Goal: Find specific page/section: Find specific page/section

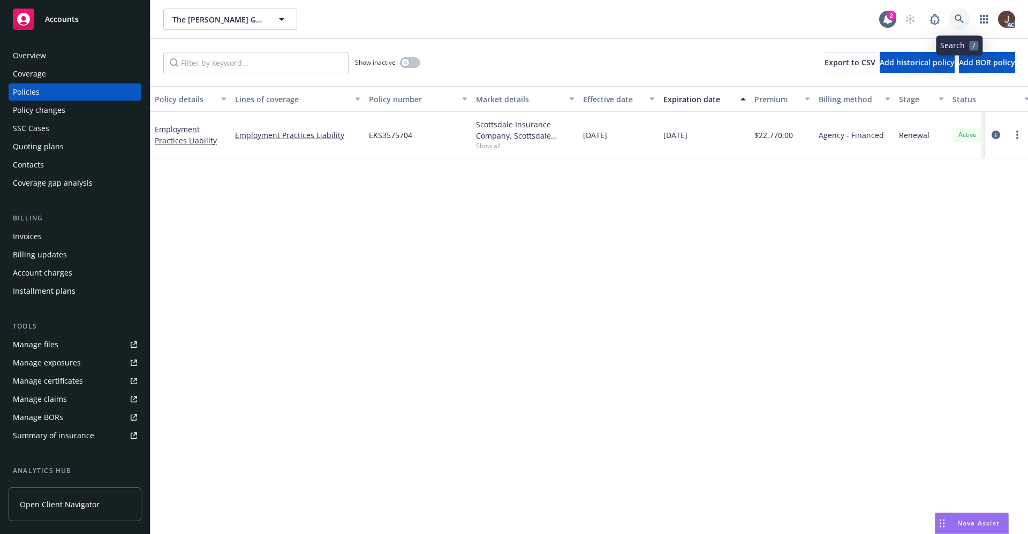
click at [954, 22] on icon at bounding box center [959, 19] width 10 height 10
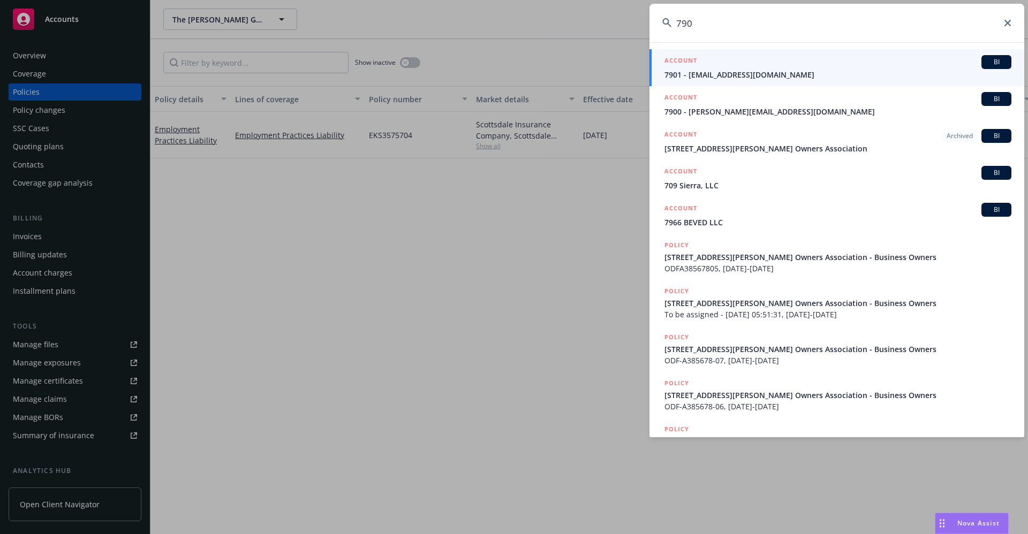
click at [710, 23] on input "790" at bounding box center [836, 23] width 375 height 39
type input "7"
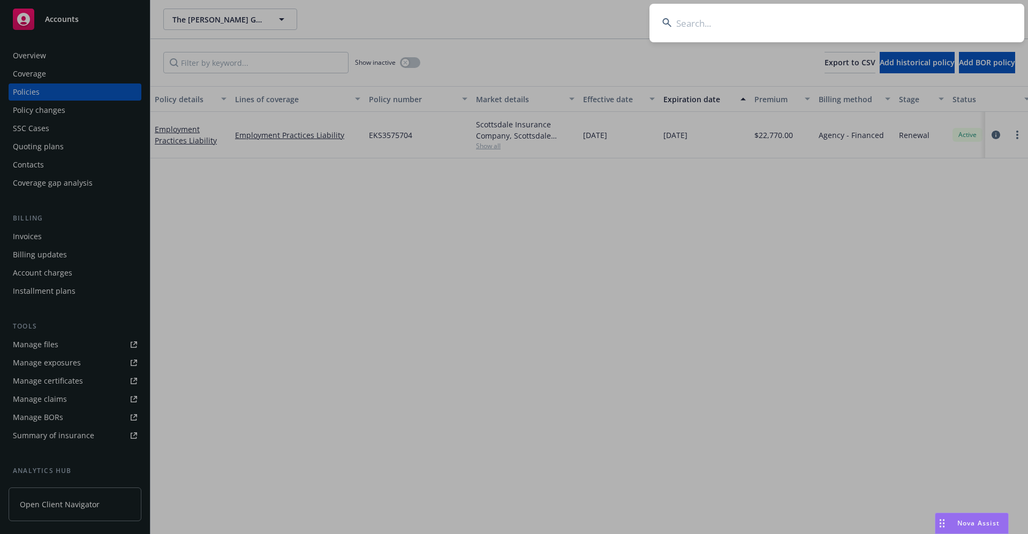
paste input "ENGINEERED ARTS"
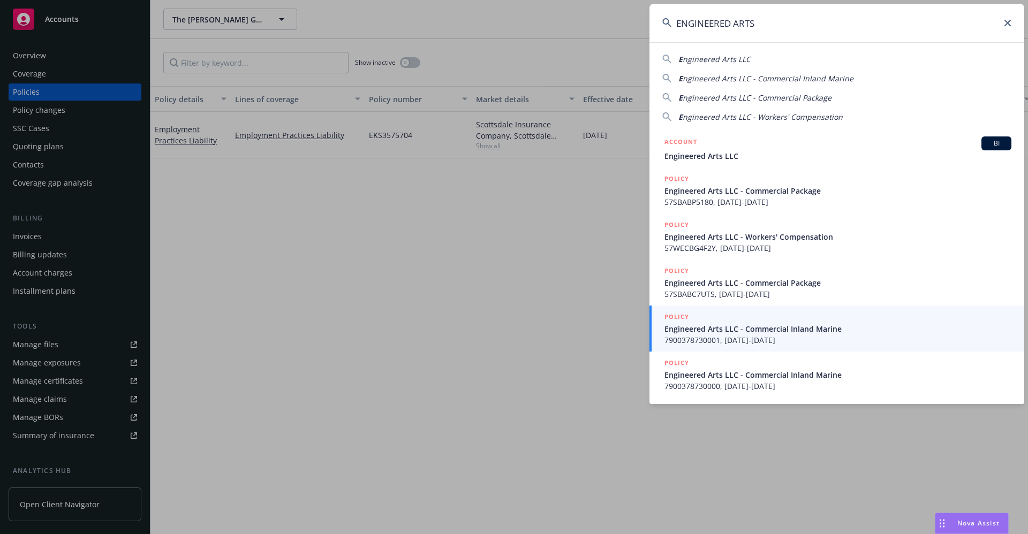
drag, startPoint x: 775, startPoint y: 24, endPoint x: 619, endPoint y: 24, distance: 155.8
click at [619, 24] on div "ENGINEERED ARTS E ngineered Arts LLC E ngineered Arts LLC - Commercial Inland M…" at bounding box center [514, 267] width 1028 height 534
paste input "ROMAN HEALTH VENTURES INC"
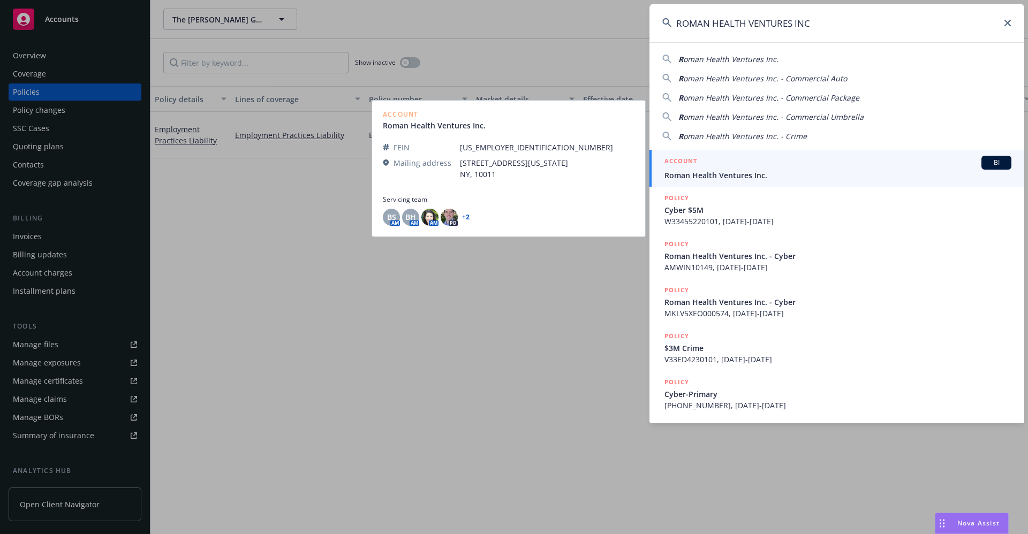
type input "ROMAN HEALTH VENTURES INC"
click at [710, 184] on link "ACCOUNT BI Roman Health Ventures Inc." at bounding box center [836, 168] width 375 height 37
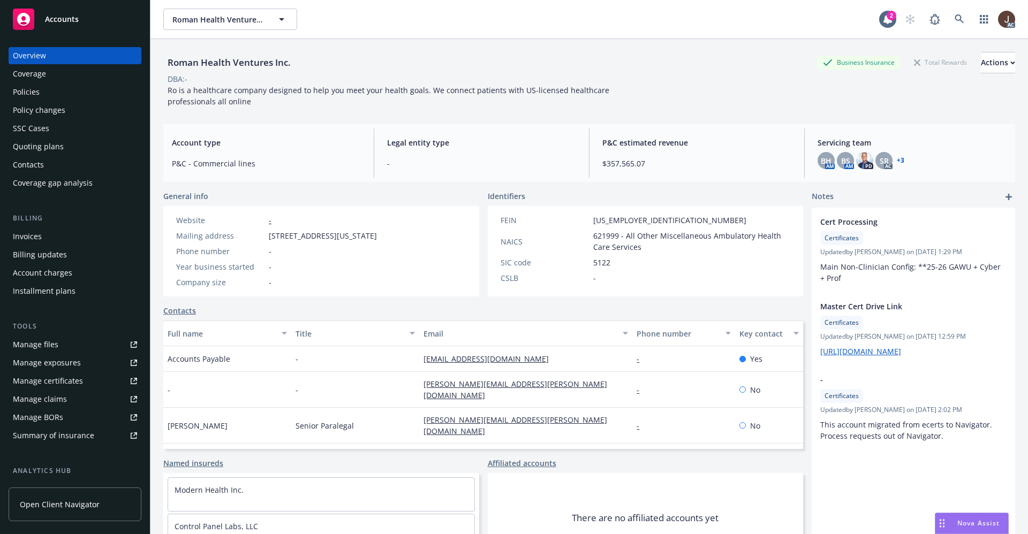
click at [36, 89] on div "Policies" at bounding box center [26, 92] width 27 height 17
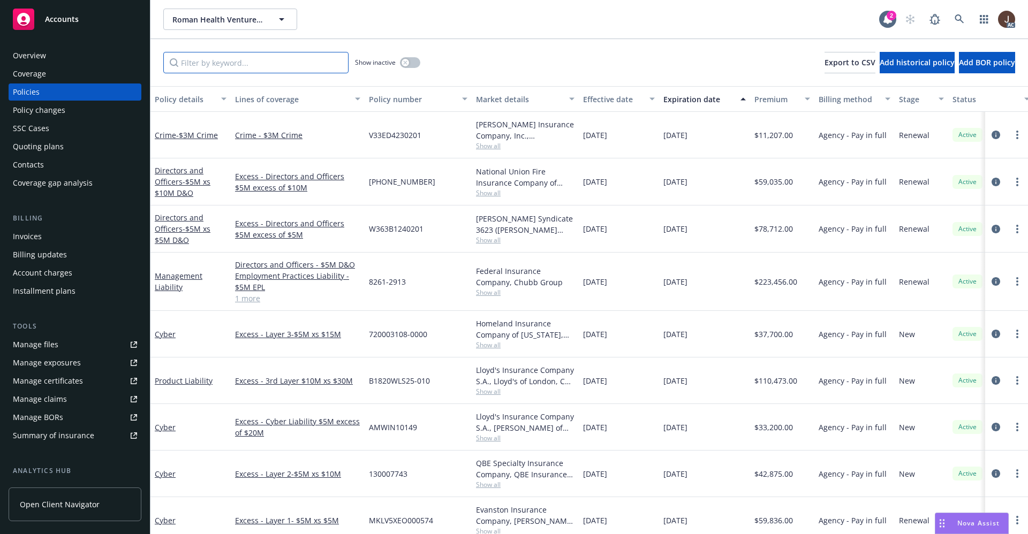
click at [236, 65] on input "Filter by keyword..." at bounding box center [255, 62] width 185 height 21
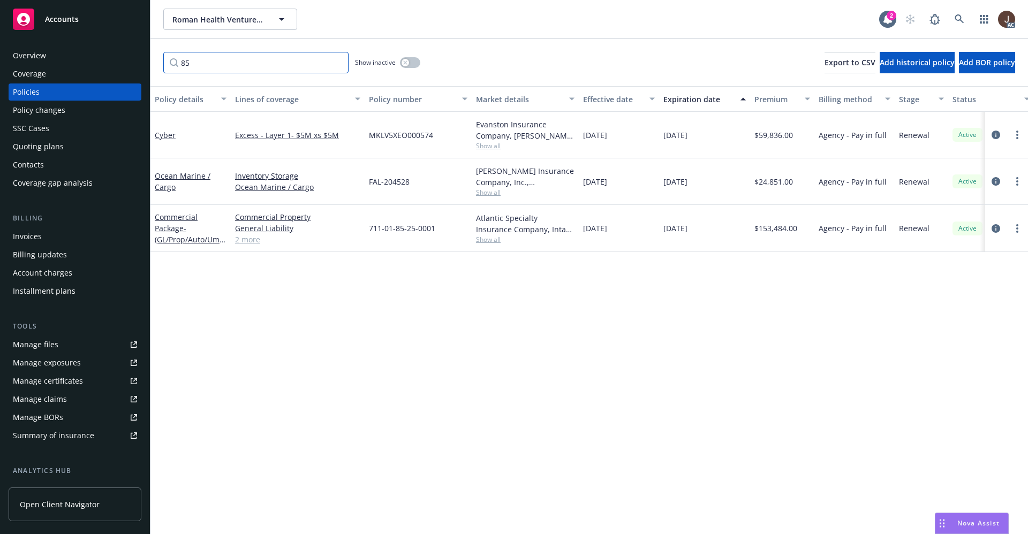
type input "85"
click at [964, 18] on link at bounding box center [959, 19] width 21 height 21
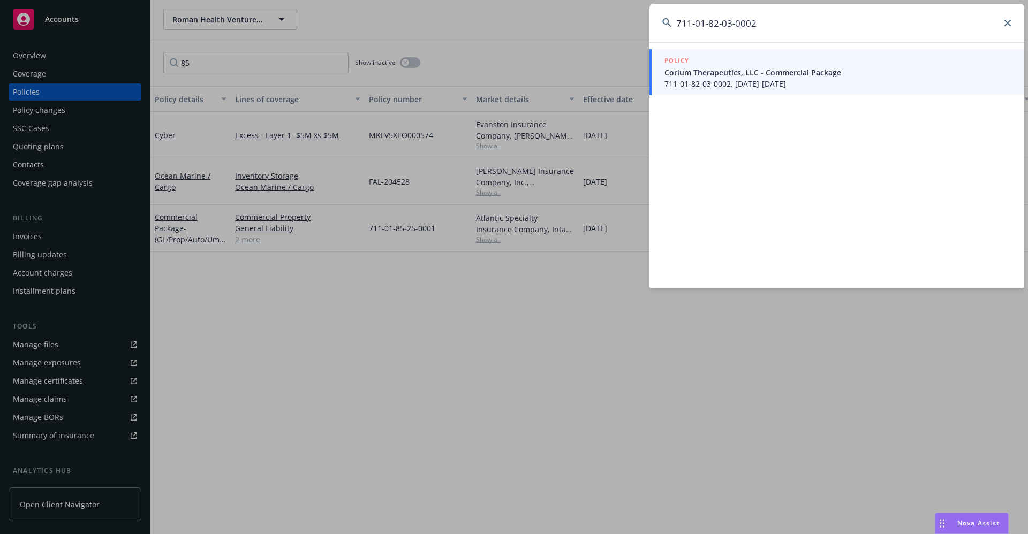
type input "711-01-82-03-0002"
